Goal: Information Seeking & Learning: Compare options

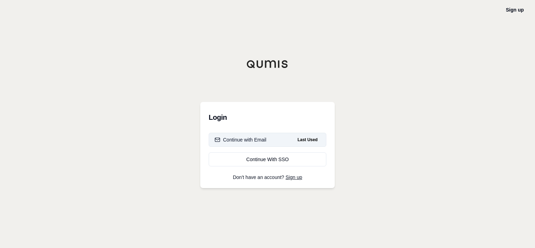
click at [264, 142] on div "Continue with Email" at bounding box center [241, 139] width 52 height 7
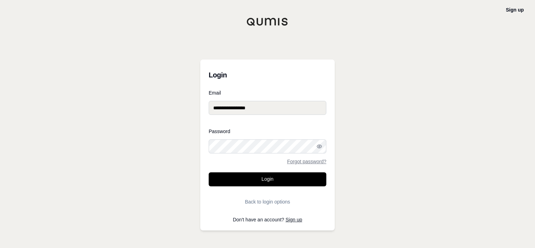
click at [275, 172] on form "**********" at bounding box center [268, 149] width 118 height 118
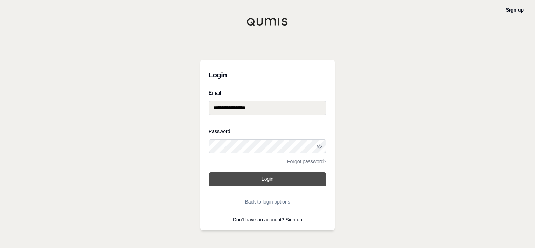
click at [271, 181] on button "Login" at bounding box center [268, 179] width 118 height 14
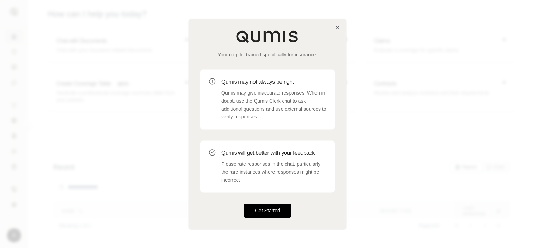
drag, startPoint x: 245, startPoint y: 206, endPoint x: 248, endPoint y: 209, distance: 4.0
click at [245, 206] on button "Get Started" at bounding box center [268, 211] width 48 height 14
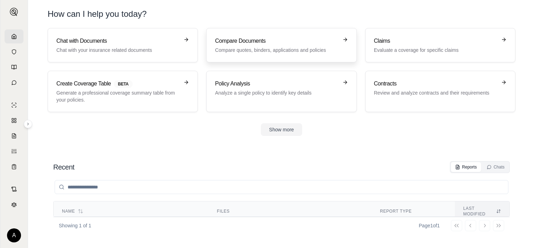
click at [230, 43] on h3 "Compare Documents" at bounding box center [276, 41] width 123 height 8
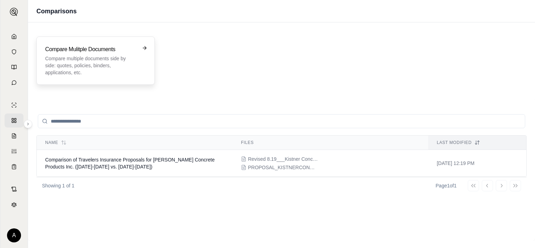
click at [123, 71] on p "Compare multiple documents side by side: quotes, policies, binders, application…" at bounding box center [90, 65] width 91 height 21
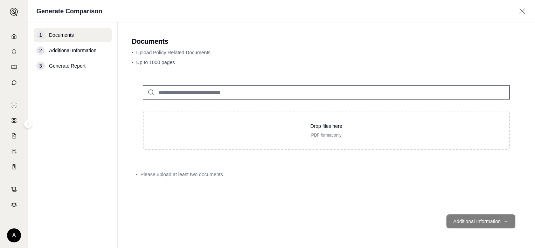
click at [188, 93] on input "search" at bounding box center [326, 92] width 367 height 14
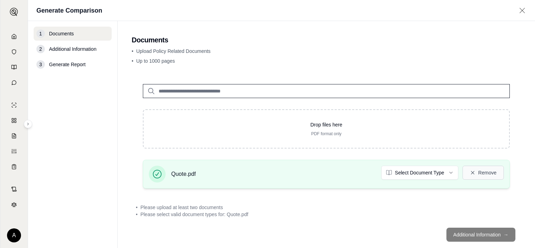
click at [479, 177] on button "Remove" at bounding box center [483, 173] width 41 height 14
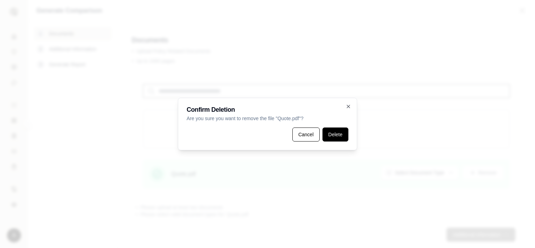
click at [345, 139] on button "Delete" at bounding box center [336, 135] width 26 height 14
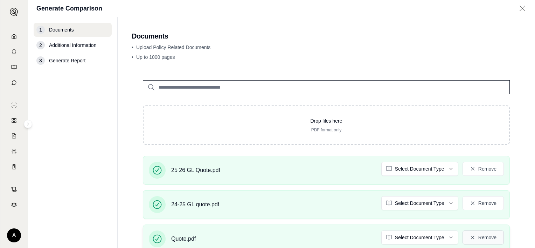
click at [470, 237] on icon at bounding box center [473, 238] width 6 height 6
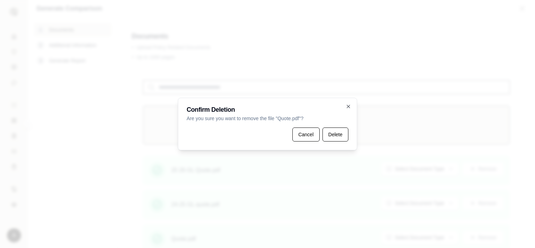
click at [336, 135] on button "Delete" at bounding box center [336, 135] width 26 height 14
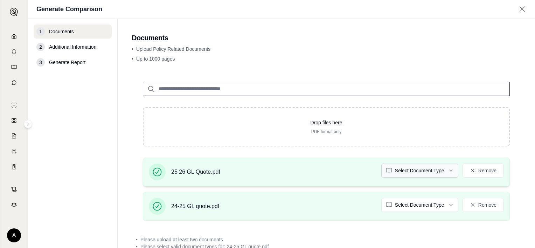
click at [430, 170] on html "A Generate Comparison 1 Documents 2 Additional Information 3 Generate Report Do…" at bounding box center [267, 124] width 535 height 248
click at [437, 205] on html "A Generate Comparison 1 Documents 2 Additional Information 3 Generate Report Do…" at bounding box center [267, 124] width 535 height 248
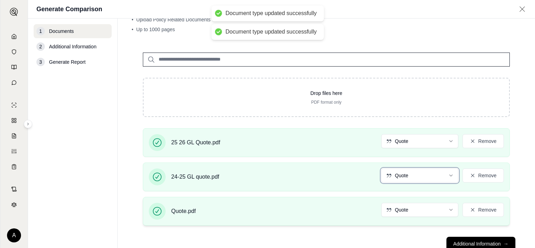
scroll to position [50, 0]
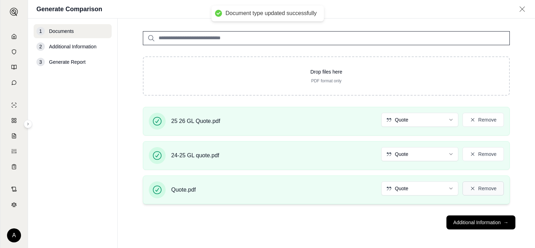
click at [479, 188] on button "Remove" at bounding box center [483, 188] width 41 height 14
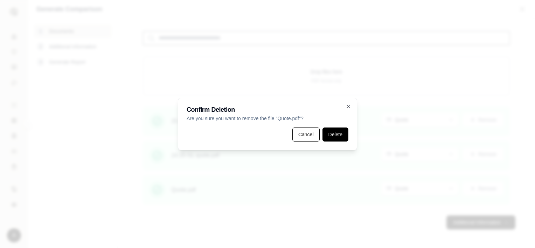
click at [336, 137] on button "Delete" at bounding box center [336, 135] width 26 height 14
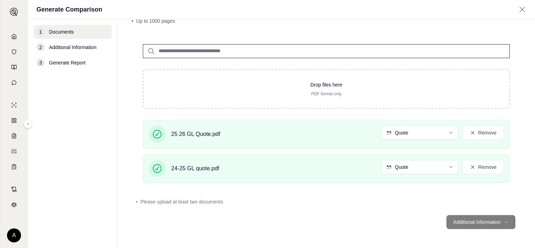
click at [333, 186] on div "25 26 GL Quote.pdf Quote Remove 24-25 GL quote.pdf Quote Remove" at bounding box center [327, 154] width 390 height 69
click at [456, 219] on footer "Additional Information →" at bounding box center [327, 221] width 390 height 25
click at [467, 215] on footer "Additional Information →" at bounding box center [327, 221] width 390 height 25
click at [470, 221] on footer "Additional Information →" at bounding box center [327, 221] width 390 height 25
drag, startPoint x: 274, startPoint y: 160, endPoint x: 274, endPoint y: 157, distance: 3.5
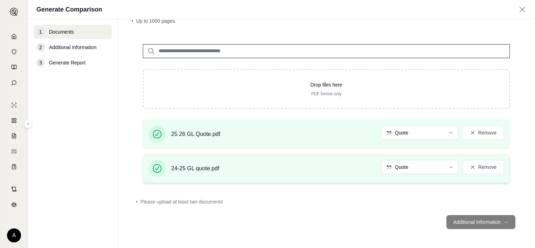
click at [274, 160] on div "24-25 GL quote.pdf Quote Remove" at bounding box center [326, 168] width 355 height 17
drag, startPoint x: 278, startPoint y: 166, endPoint x: 441, endPoint y: 233, distance: 176.0
click at [279, 168] on div "24-25 GL quote.pdf Quote Remove" at bounding box center [326, 168] width 355 height 17
click at [478, 220] on footer "Additional Information →" at bounding box center [327, 221] width 390 height 25
click at [499, 221] on footer "Additional Information →" at bounding box center [327, 221] width 390 height 25
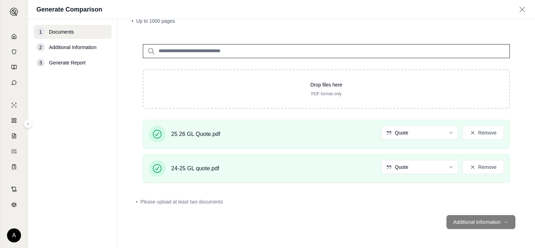
drag, startPoint x: 499, startPoint y: 214, endPoint x: 323, endPoint y: 231, distance: 177.0
click at [498, 214] on footer "Additional Information →" at bounding box center [327, 221] width 390 height 25
click at [313, 232] on footer "Additional Information →" at bounding box center [327, 221] width 390 height 25
click at [231, 203] on div "• Please upload at least two documents" at bounding box center [326, 201] width 381 height 7
drag, startPoint x: 301, startPoint y: 168, endPoint x: 297, endPoint y: 138, distance: 29.7
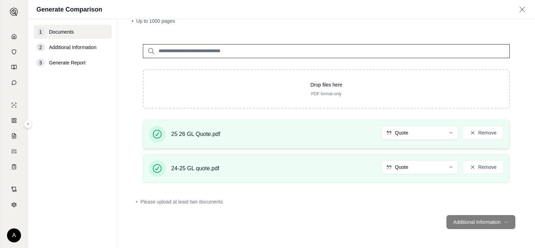
click at [301, 166] on div "24-25 GL quote.pdf Quote Remove" at bounding box center [326, 168] width 355 height 17
click at [296, 132] on div "25 26 GL Quote.pdf Quote Remove" at bounding box center [326, 134] width 355 height 17
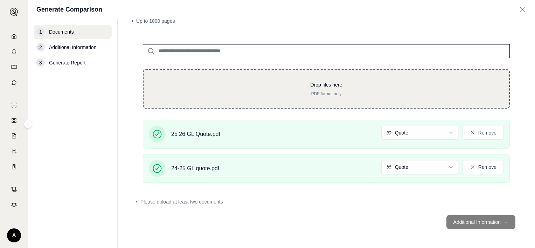
click at [297, 92] on p "PDF format only" at bounding box center [326, 94] width 343 height 6
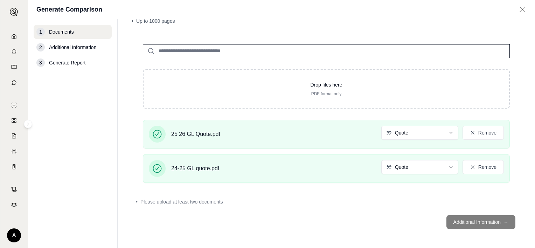
click at [473, 219] on footer "Additional Information →" at bounding box center [327, 221] width 390 height 25
click at [448, 223] on footer "Additional Information →" at bounding box center [327, 221] width 390 height 25
click at [491, 223] on footer "Additional Information →" at bounding box center [327, 221] width 390 height 25
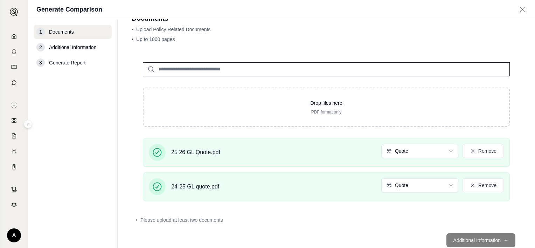
scroll to position [3, 0]
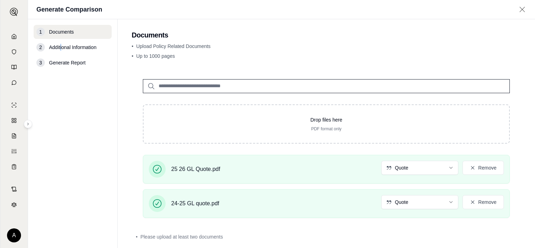
click at [61, 49] on span "Additional Information" at bounding box center [72, 47] width 47 height 7
drag, startPoint x: 61, startPoint y: 49, endPoint x: 57, endPoint y: 66, distance: 16.8
click at [57, 66] on span "Generate Report" at bounding box center [67, 62] width 36 height 7
drag, startPoint x: 57, startPoint y: 66, endPoint x: 56, endPoint y: 42, distance: 23.5
click at [49, 42] on div "2 Additional Information" at bounding box center [73, 47] width 78 height 14
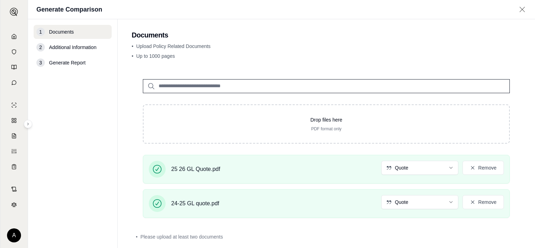
click at [260, 38] on h2 "Documents" at bounding box center [327, 35] width 390 height 10
click at [342, 171] on div "25 26 GL Quote.pdf Quote Remove" at bounding box center [326, 169] width 355 height 17
click at [321, 199] on div "24-25 GL quote.pdf Quote Remove" at bounding box center [326, 203] width 355 height 17
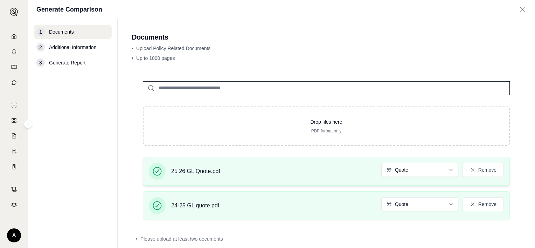
scroll to position [0, 0]
drag, startPoint x: 255, startPoint y: 87, endPoint x: 253, endPoint y: 91, distance: 4.9
click at [254, 87] on input "search" at bounding box center [326, 89] width 367 height 14
click at [239, 160] on div "25 26 GL Quote.pdf Quote Remove" at bounding box center [326, 172] width 367 height 29
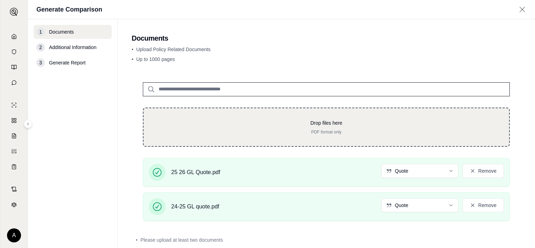
drag, startPoint x: 226, startPoint y: 219, endPoint x: 231, endPoint y: 131, distance: 88.1
click at [226, 219] on div "24-25 GL quote.pdf Quote Remove" at bounding box center [326, 206] width 367 height 29
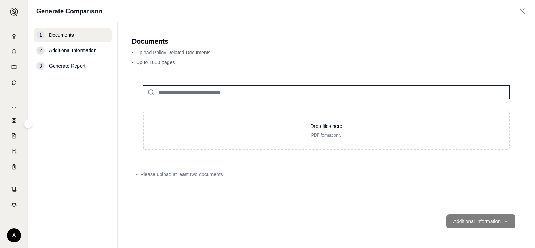
drag, startPoint x: 307, startPoint y: 154, endPoint x: 301, endPoint y: 154, distance: 5.6
click at [307, 154] on div "Drop files here PDF format only" at bounding box center [327, 117] width 390 height 87
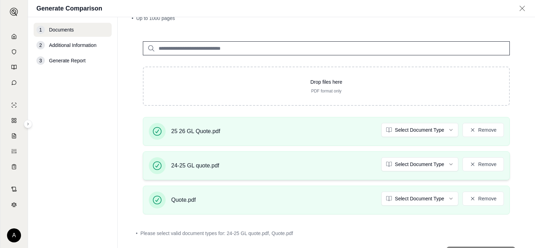
scroll to position [70, 0]
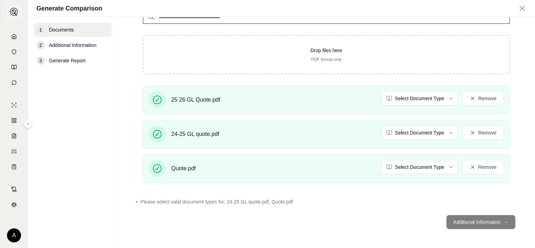
click at [16, 14] on img at bounding box center [14, 12] width 8 height 8
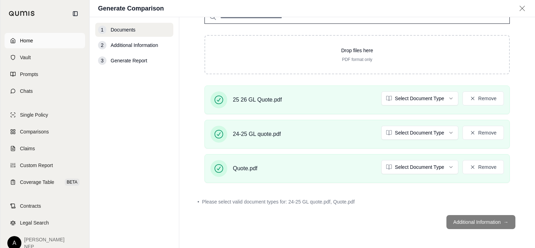
click at [24, 40] on span "Home" at bounding box center [26, 40] width 13 height 7
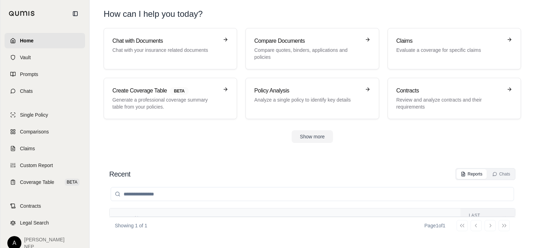
scroll to position [38, 0]
click at [296, 47] on p "Compare quotes, binders, applications and policies" at bounding box center [307, 54] width 106 height 14
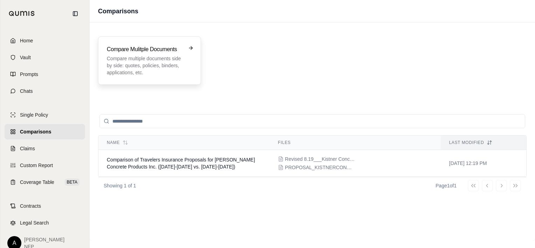
click at [167, 69] on p "Compare multiple documents side by side: quotes, policies, binders, application…" at bounding box center [145, 65] width 76 height 21
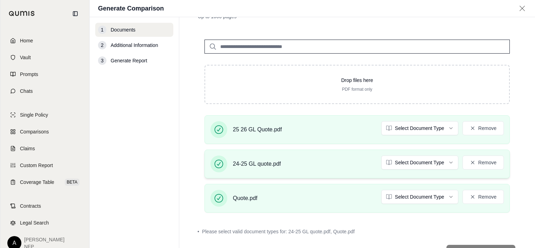
scroll to position [70, 0]
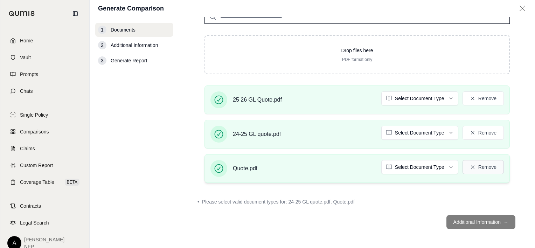
click at [479, 169] on button "Remove" at bounding box center [483, 167] width 41 height 14
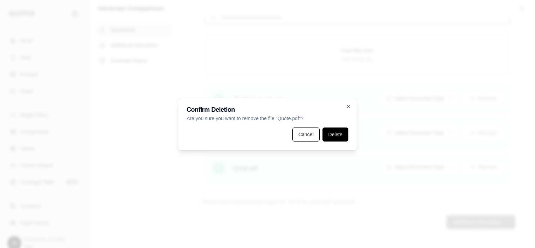
click at [330, 137] on button "Delete" at bounding box center [336, 135] width 26 height 14
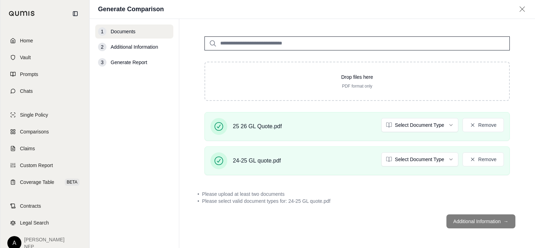
scroll to position [45, 0]
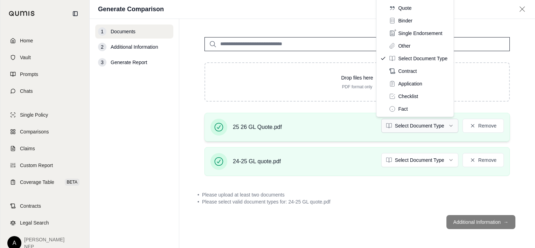
click at [441, 126] on html "Home Vault Prompts Chats Single Policy Comparisons Claims Custom Report Coverag…" at bounding box center [267, 124] width 535 height 248
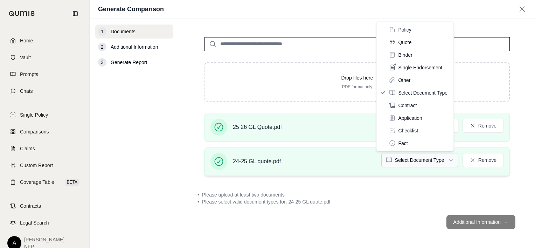
click at [410, 163] on html "Home Vault Prompts Chats Single Policy Comparisons Claims Custom Report Coverag…" at bounding box center [267, 124] width 535 height 248
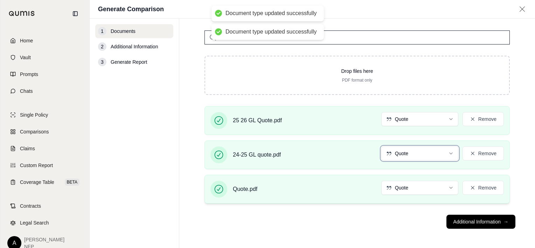
scroll to position [50, 0]
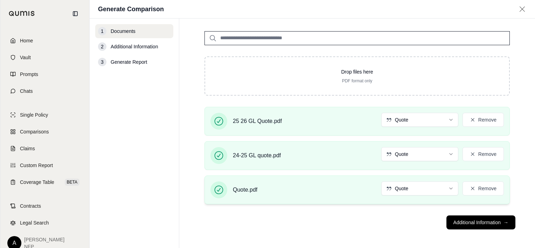
click at [470, 194] on div "Quote.pdf Quote Remove" at bounding box center [358, 189] width 294 height 17
click at [471, 191] on button "Remove" at bounding box center [483, 188] width 41 height 14
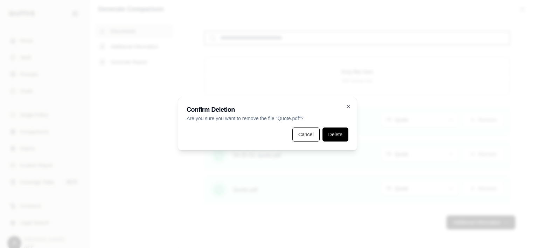
click at [334, 135] on button "Delete" at bounding box center [336, 135] width 26 height 14
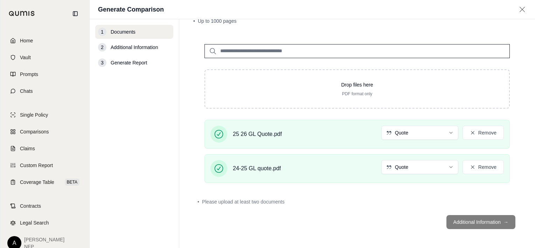
click at [464, 219] on footer "Additional Information →" at bounding box center [357, 221] width 328 height 25
click at [463, 217] on footer "Additional Information →" at bounding box center [357, 221] width 328 height 25
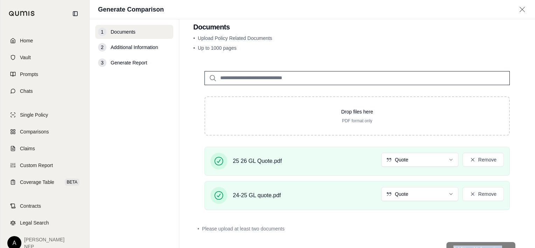
scroll to position [0, 0]
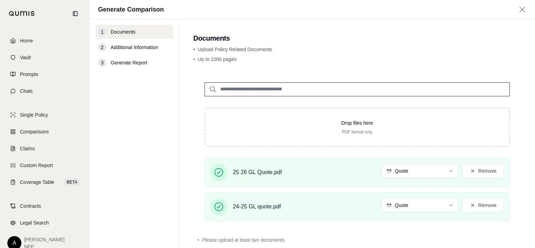
click at [523, 6] on div "Generate Comparison" at bounding box center [313, 9] width 446 height 19
click at [519, 13] on icon at bounding box center [522, 9] width 9 height 7
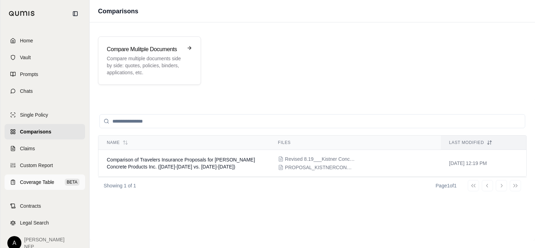
click at [39, 179] on span "Coverage Table" at bounding box center [37, 182] width 34 height 7
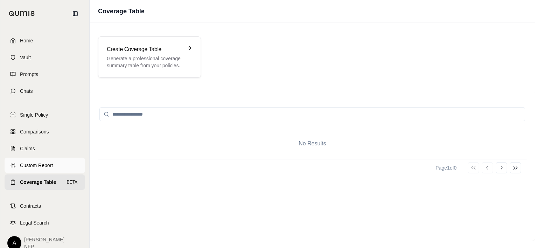
click at [35, 165] on span "Custom Report" at bounding box center [36, 165] width 33 height 7
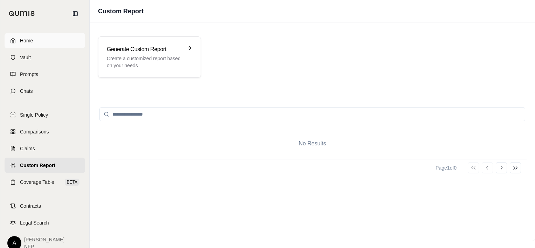
click at [21, 38] on span "Home" at bounding box center [26, 40] width 13 height 7
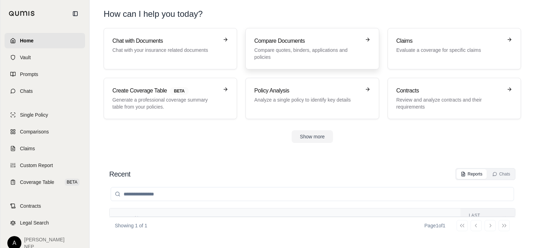
click at [305, 50] on p "Compare quotes, binders, applications and policies" at bounding box center [307, 54] width 106 height 14
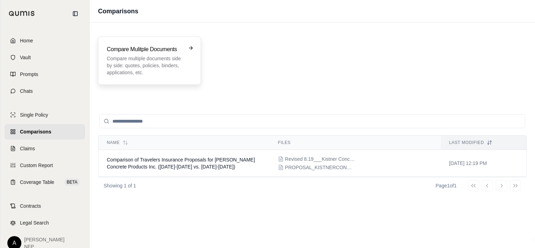
click at [135, 57] on p "Compare multiple documents side by side: quotes, policies, binders, application…" at bounding box center [145, 65] width 76 height 21
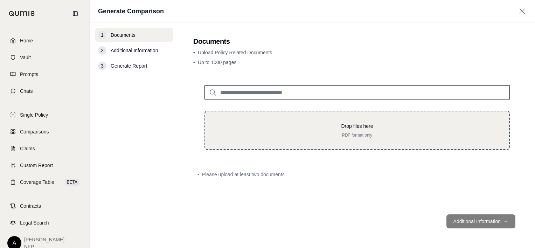
click at [239, 136] on p "PDF format only" at bounding box center [358, 135] width 282 height 6
type input "**********"
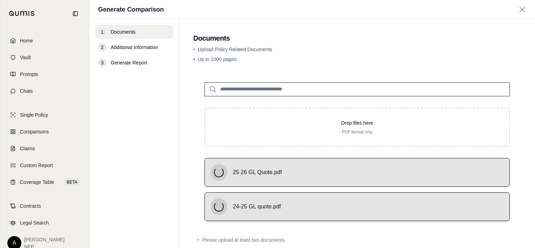
scroll to position [38, 0]
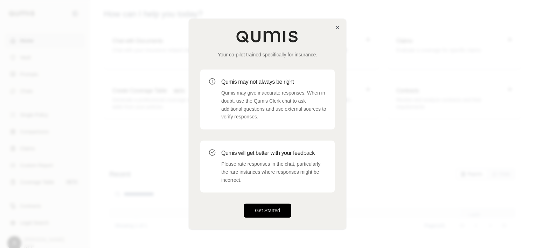
click at [271, 214] on button "Get Started" at bounding box center [268, 211] width 48 height 14
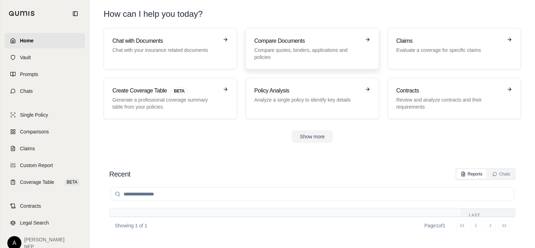
click at [296, 59] on p "Compare quotes, binders, applications and policies" at bounding box center [307, 54] width 106 height 14
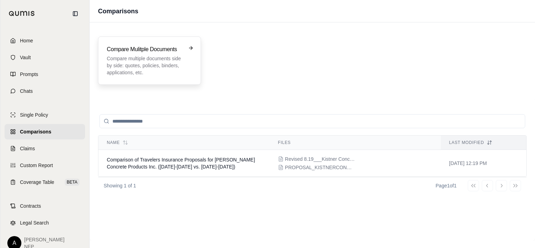
click at [160, 71] on p "Compare multiple documents side by side: quotes, policies, binders, application…" at bounding box center [145, 65] width 76 height 21
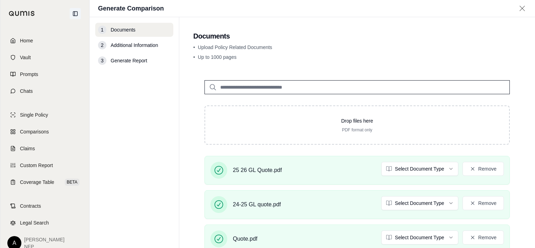
click at [73, 15] on icon at bounding box center [75, 14] width 4 height 4
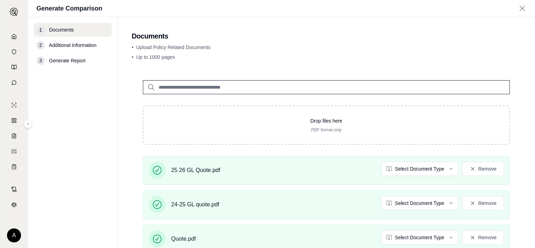
click at [8, 234] on html "A Generate Comparison 1 Documents 2 Additional Information 3 Generate Report Do…" at bounding box center [267, 124] width 535 height 248
click at [18, 216] on div "Log Out" at bounding box center [31, 219] width 58 height 11
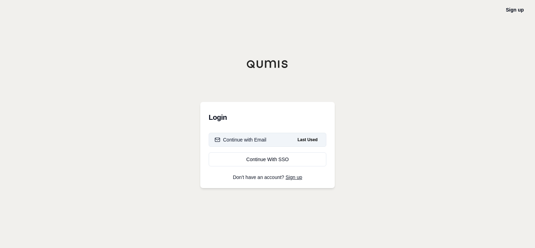
click at [291, 140] on button "Continue with Email Last Used" at bounding box center [268, 140] width 118 height 14
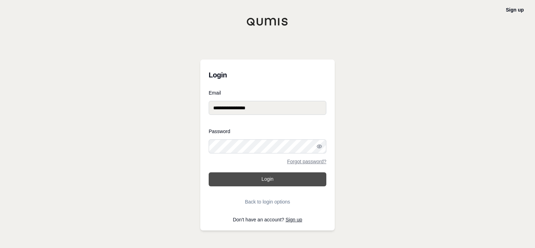
click at [272, 175] on button "Login" at bounding box center [268, 179] width 118 height 14
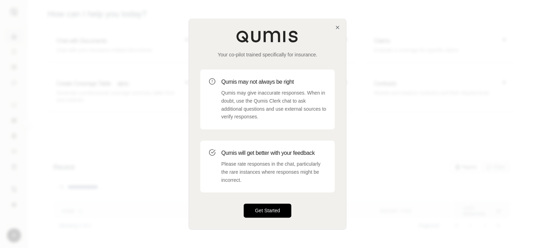
click at [264, 209] on button "Get Started" at bounding box center [268, 211] width 48 height 14
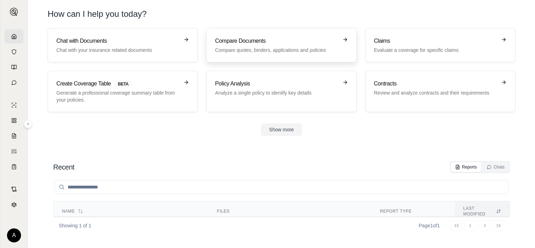
click at [244, 40] on h3 "Compare Documents" at bounding box center [276, 41] width 123 height 8
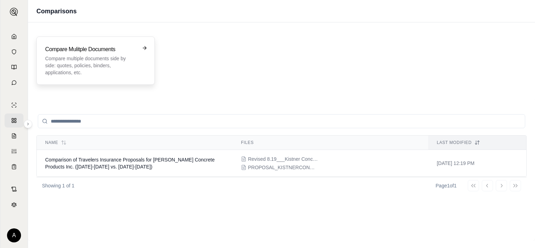
click at [121, 62] on p "Compare multiple documents side by side: quotes, policies, binders, application…" at bounding box center [90, 65] width 91 height 21
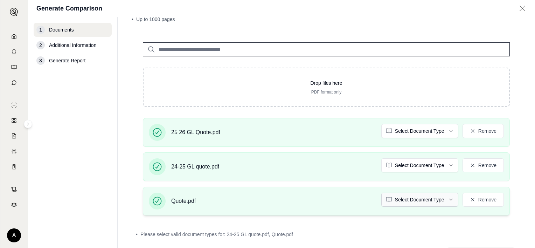
scroll to position [70, 0]
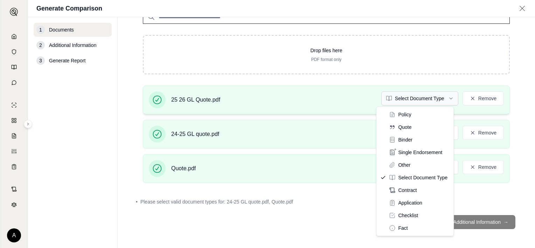
click at [437, 101] on html "A Generate Comparison 1 Documents 2 Additional Information 3 Generate Report Do…" at bounding box center [267, 124] width 535 height 248
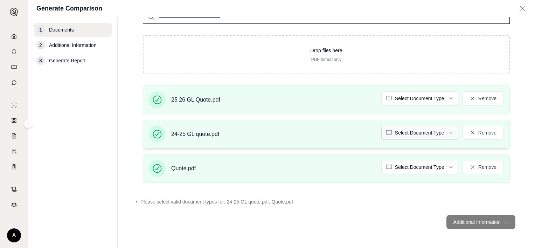
click at [405, 139] on html "A Generate Comparison 1 Documents 2 Additional Information 3 Generate Report Do…" at bounding box center [267, 124] width 535 height 248
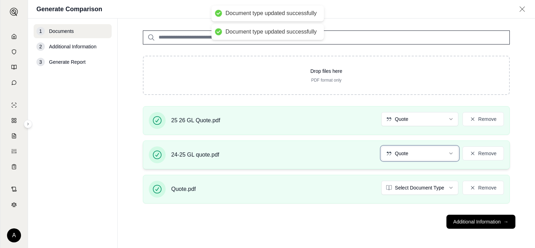
scroll to position [50, 0]
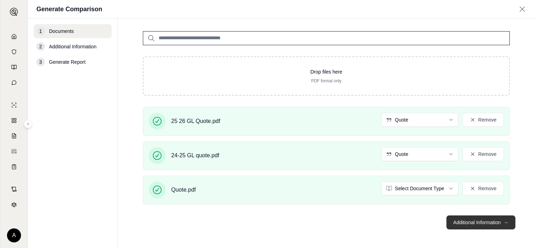
drag, startPoint x: 466, startPoint y: 214, endPoint x: 466, endPoint y: 219, distance: 4.2
click at [466, 215] on button "Additional Information →" at bounding box center [481, 222] width 69 height 14
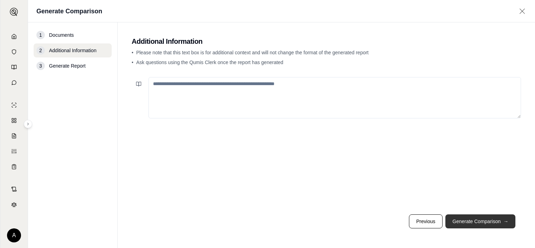
click at [461, 220] on button "Generate Comparison →" at bounding box center [481, 221] width 70 height 14
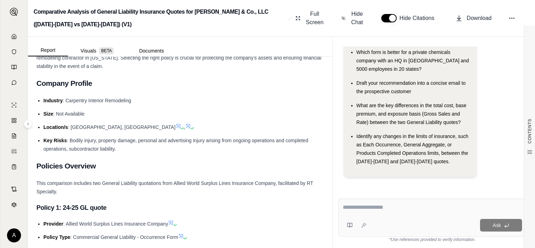
scroll to position [105, 0]
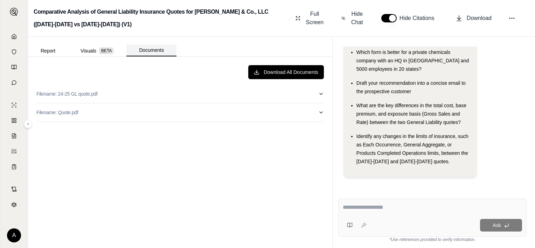
click at [154, 51] on button "Documents" at bounding box center [151, 50] width 50 height 12
click at [126, 110] on button "Filename: Quote.pdf" at bounding box center [180, 112] width 288 height 18
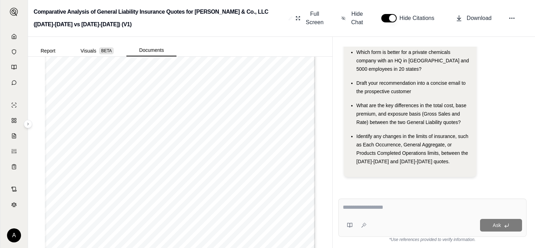
scroll to position [280, 0]
type input "*"
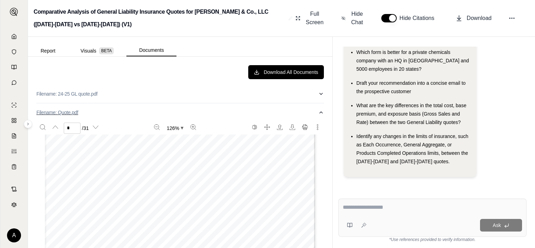
click at [318, 114] on icon "button" at bounding box center [321, 113] width 6 height 6
drag, startPoint x: 58, startPoint y: 112, endPoint x: 293, endPoint y: 140, distance: 236.7
click at [293, 140] on div "Download All Documents Filename: 24-25 GL quote.pdf Filename: Quote.pdf" at bounding box center [180, 153] width 299 height 186
click at [42, 53] on button "Report" at bounding box center [48, 50] width 40 height 11
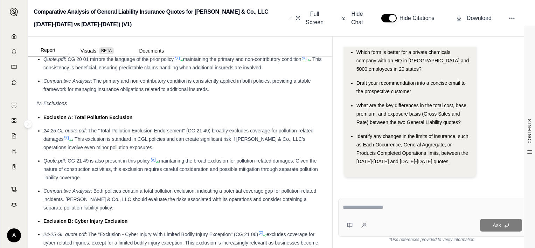
scroll to position [1226, 0]
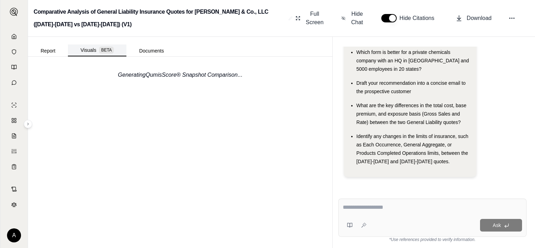
click at [85, 50] on button "Visuals BETA" at bounding box center [97, 50] width 59 height 12
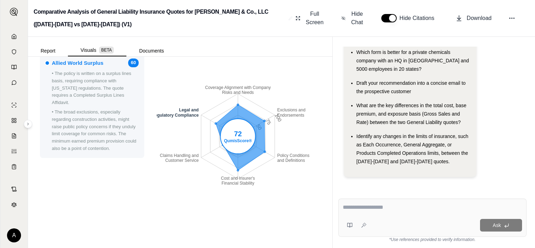
scroll to position [140, 0]
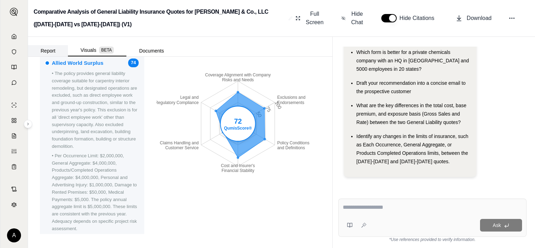
click at [42, 50] on button "Report" at bounding box center [48, 50] width 40 height 11
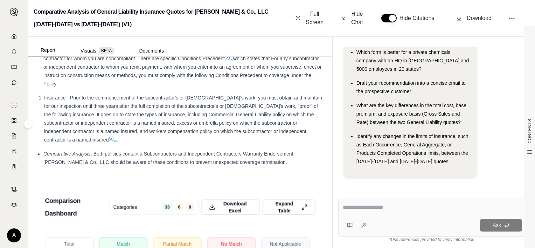
scroll to position [1892, 0]
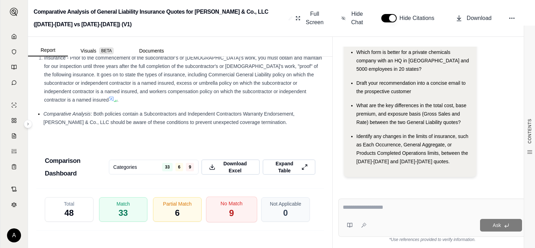
click at [234, 210] on div "No Match 9" at bounding box center [231, 210] width 51 height 26
click at [185, 168] on html "A Comparative Analysis of General Liability Insurance Quotes for R. Sutton & Co…" at bounding box center [267, 124] width 535 height 248
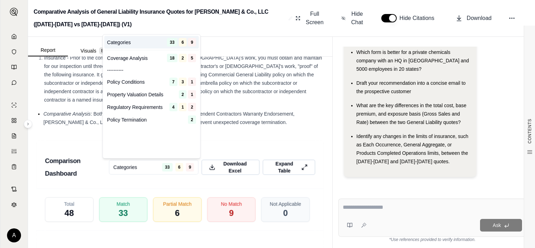
click at [164, 217] on html "A Comparative Analysis of General Liability Insurance Quotes for R. Sutton & Co…" at bounding box center [267, 124] width 535 height 248
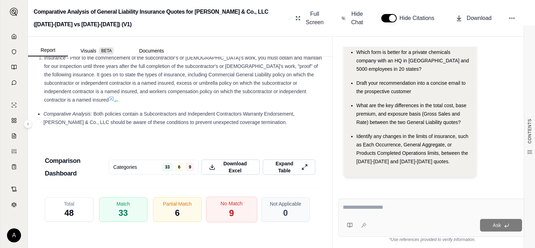
drag, startPoint x: 225, startPoint y: 208, endPoint x: 221, endPoint y: 197, distance: 11.3
click at [229, 207] on span "9" at bounding box center [231, 213] width 5 height 12
click at [230, 169] on span "Download Excel" at bounding box center [236, 167] width 36 height 15
click at [286, 141] on div "Comparison Dashboard Categories 33 6 9 Download Excel Expand Table" at bounding box center [180, 164] width 288 height 48
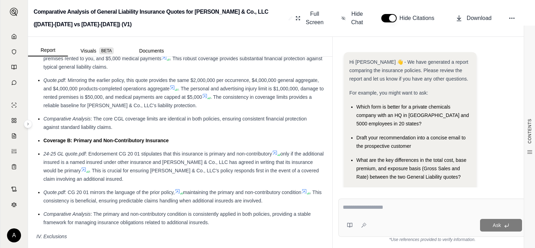
scroll to position [981, 0]
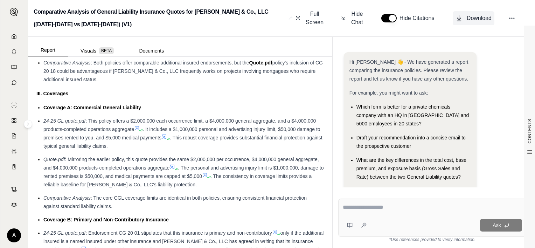
click at [475, 18] on span "Download" at bounding box center [479, 18] width 25 height 8
